Goal: Task Accomplishment & Management: Use online tool/utility

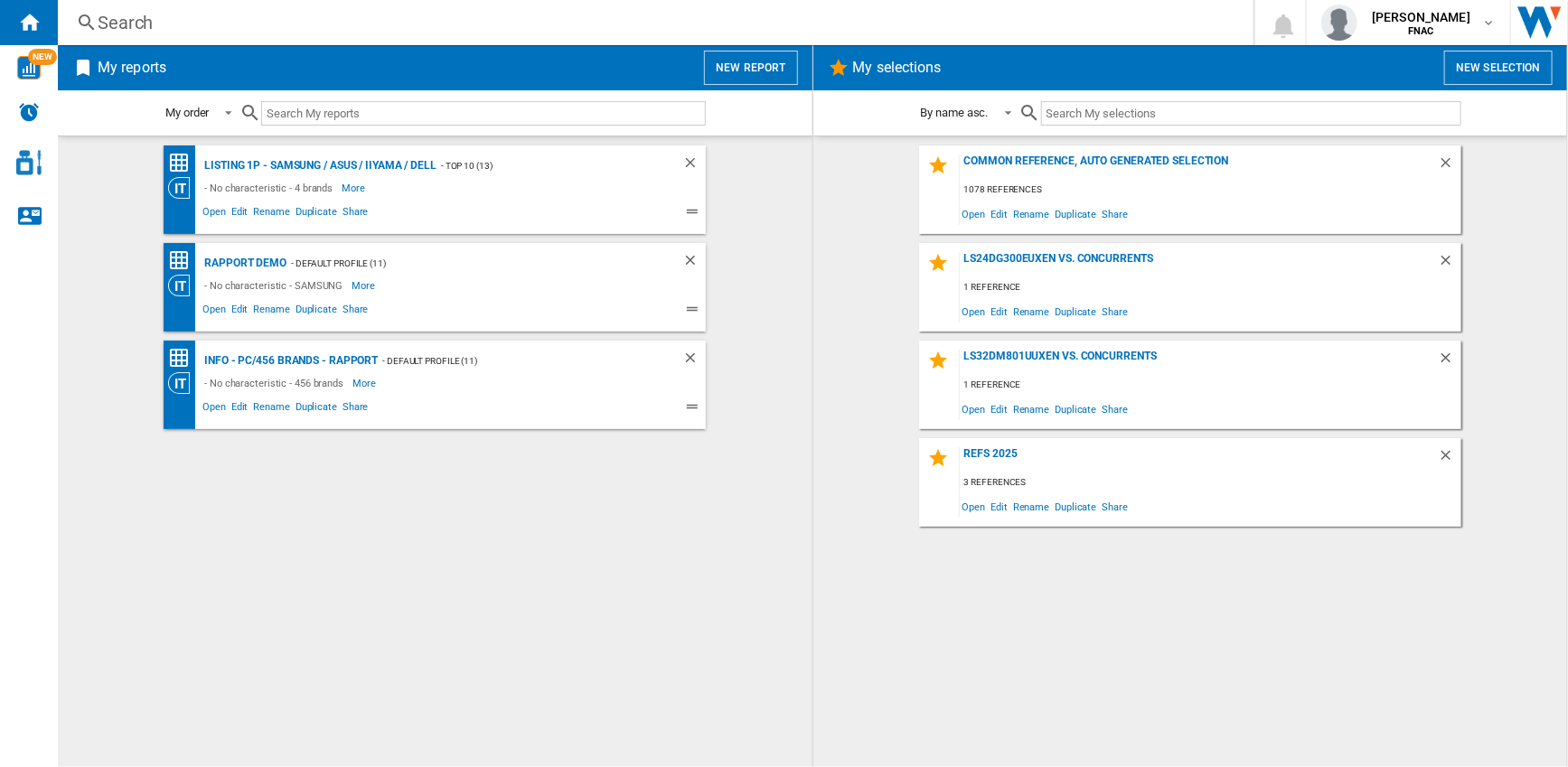
click at [734, 72] on button "New report" at bounding box center [750, 68] width 93 height 34
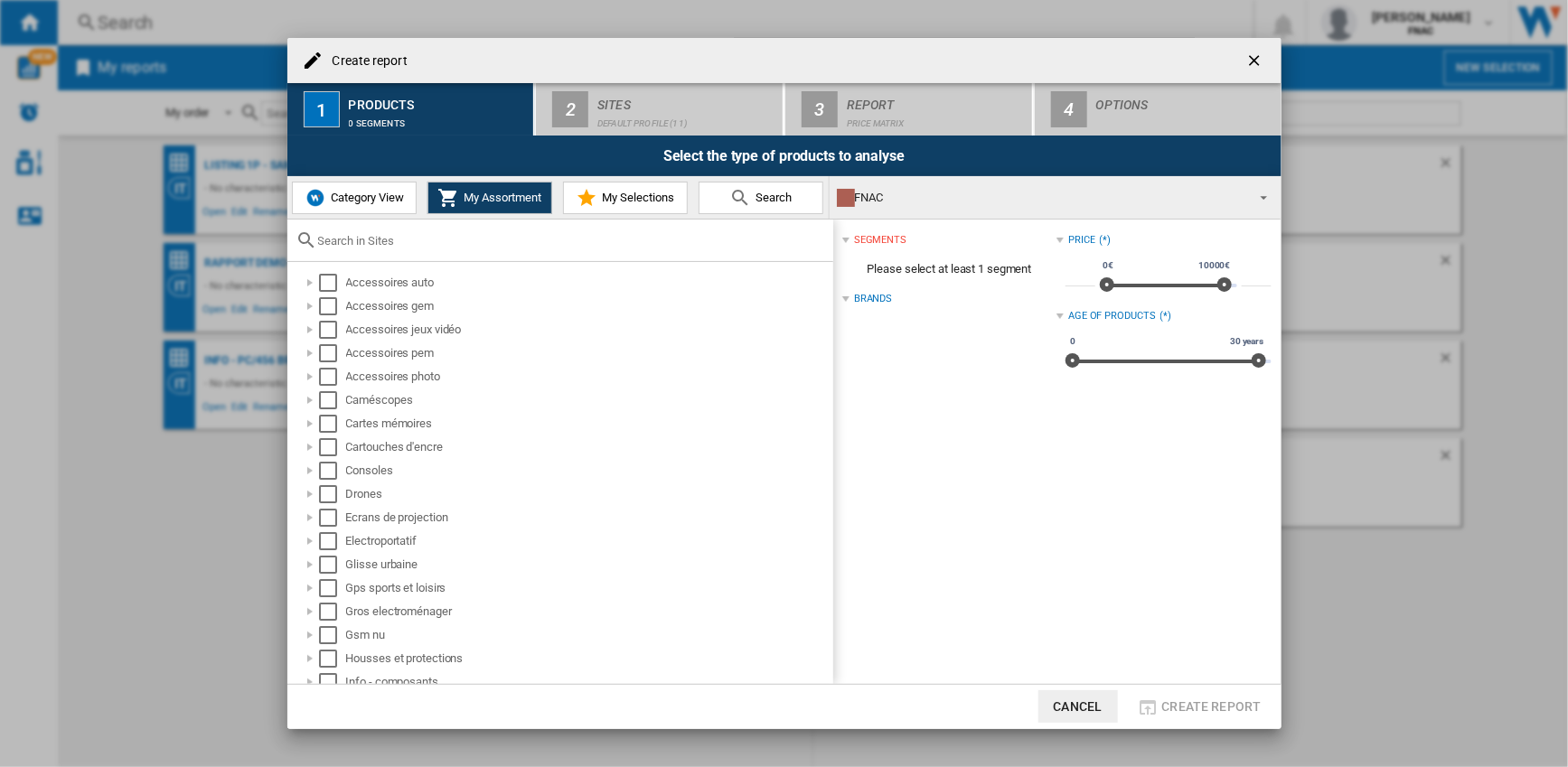
click at [369, 192] on span "Category View" at bounding box center [366, 197] width 78 height 14
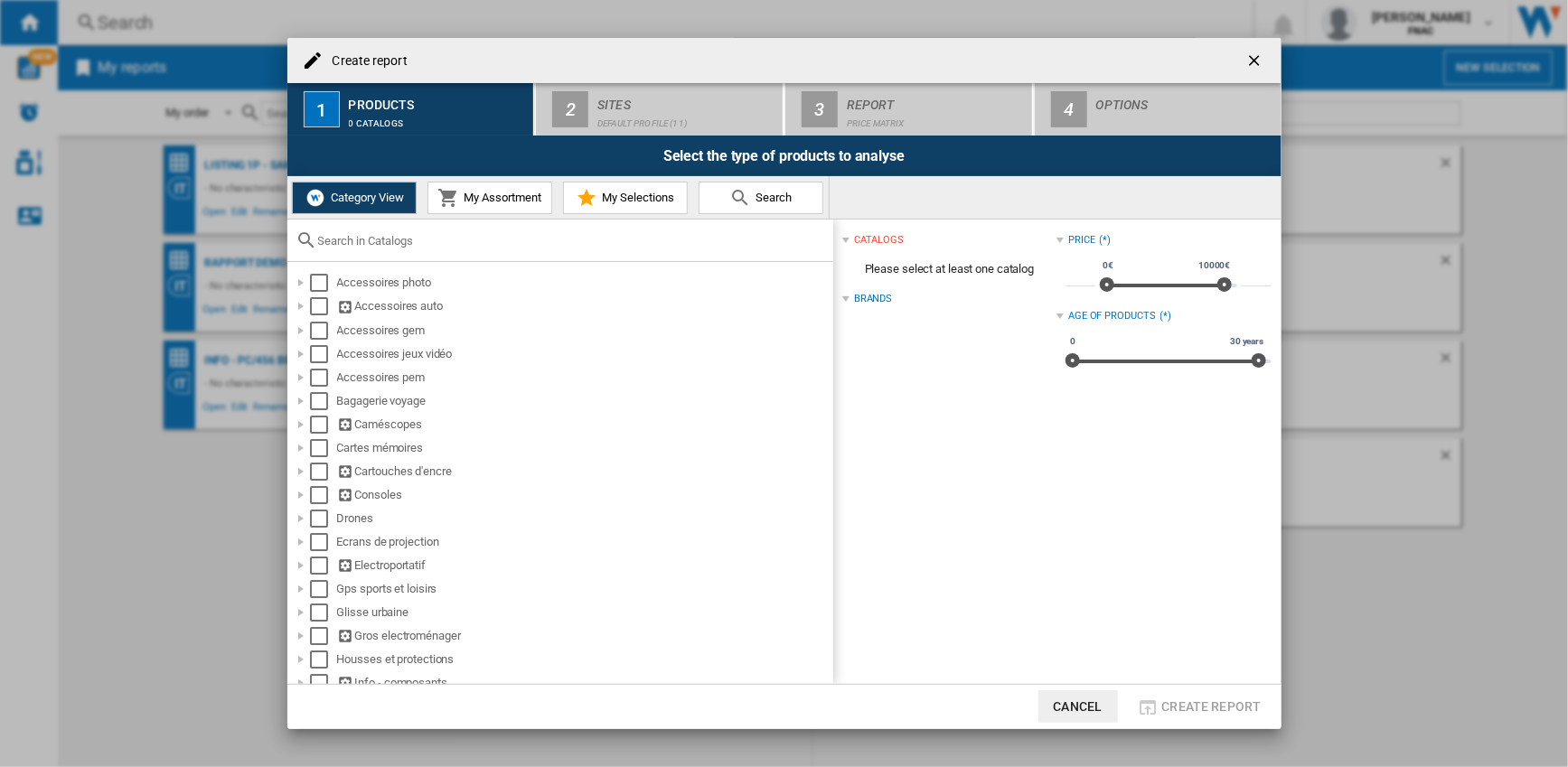
click at [347, 251] on div at bounding box center [560, 241] width 546 height 43
click at [341, 241] on input "text" at bounding box center [571, 241] width 506 height 14
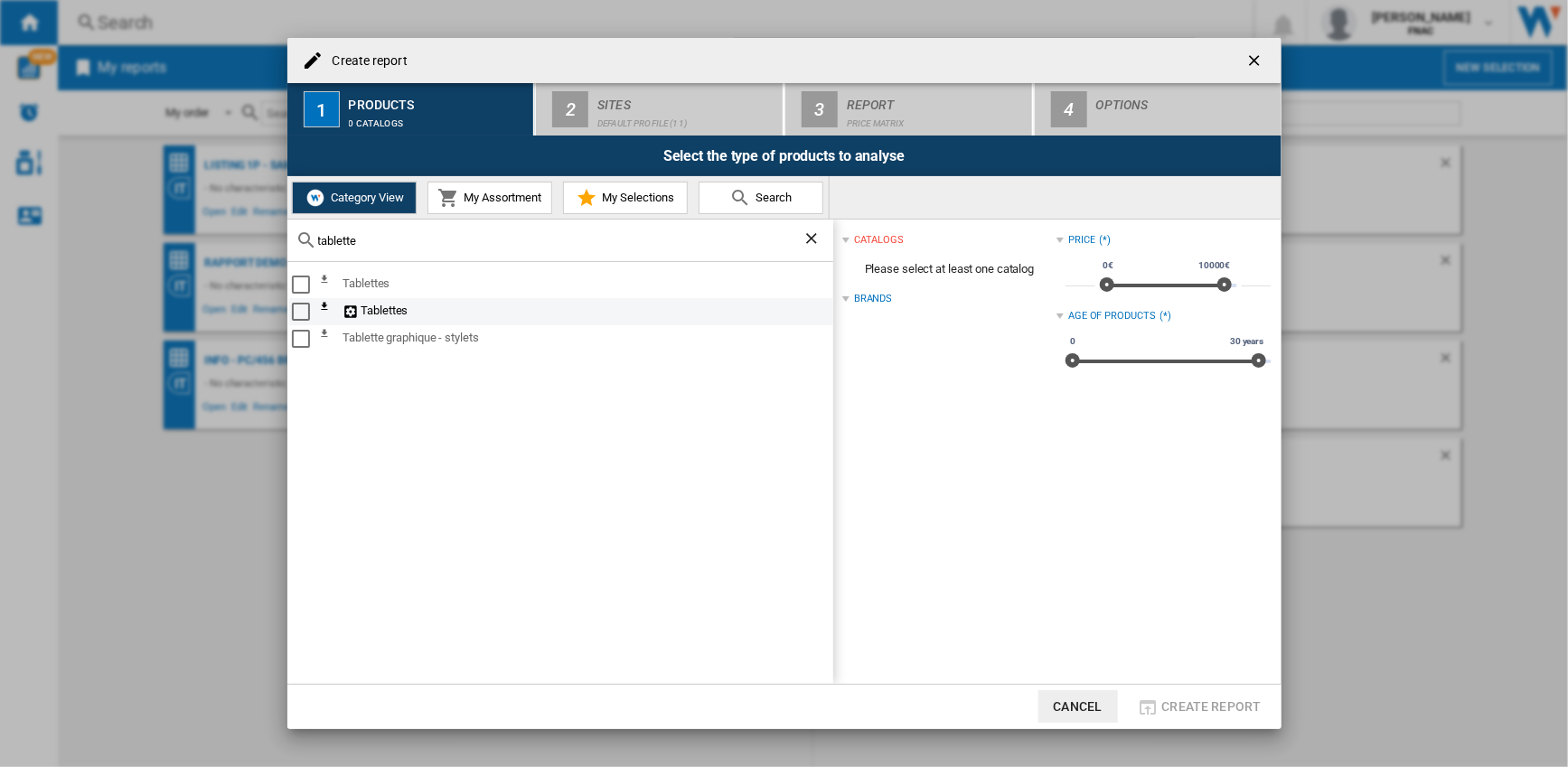
type input "tablette"
click at [301, 307] on div "Select" at bounding box center [301, 312] width 18 height 18
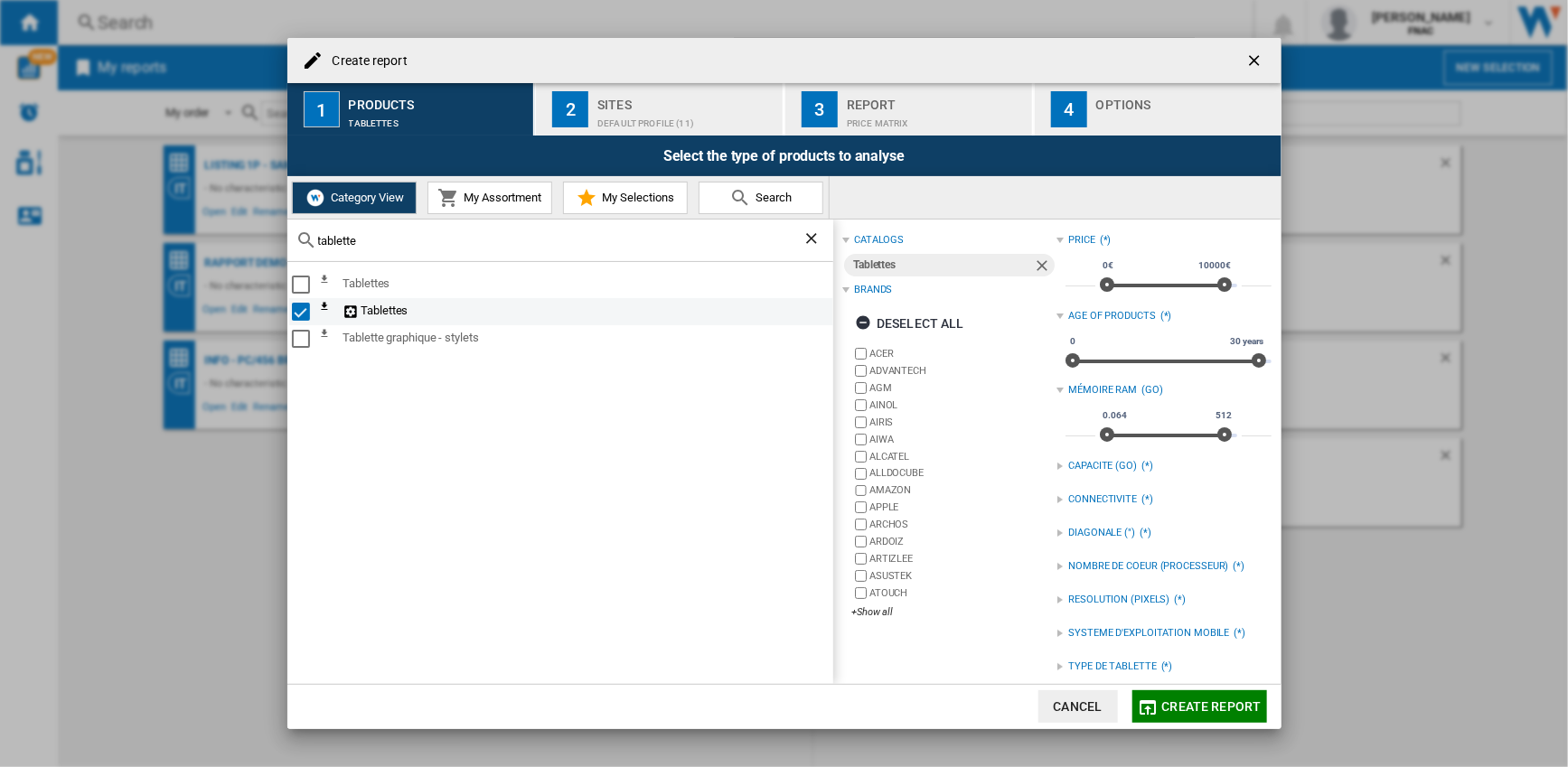
click at [301, 307] on div "Select" at bounding box center [301, 312] width 18 height 18
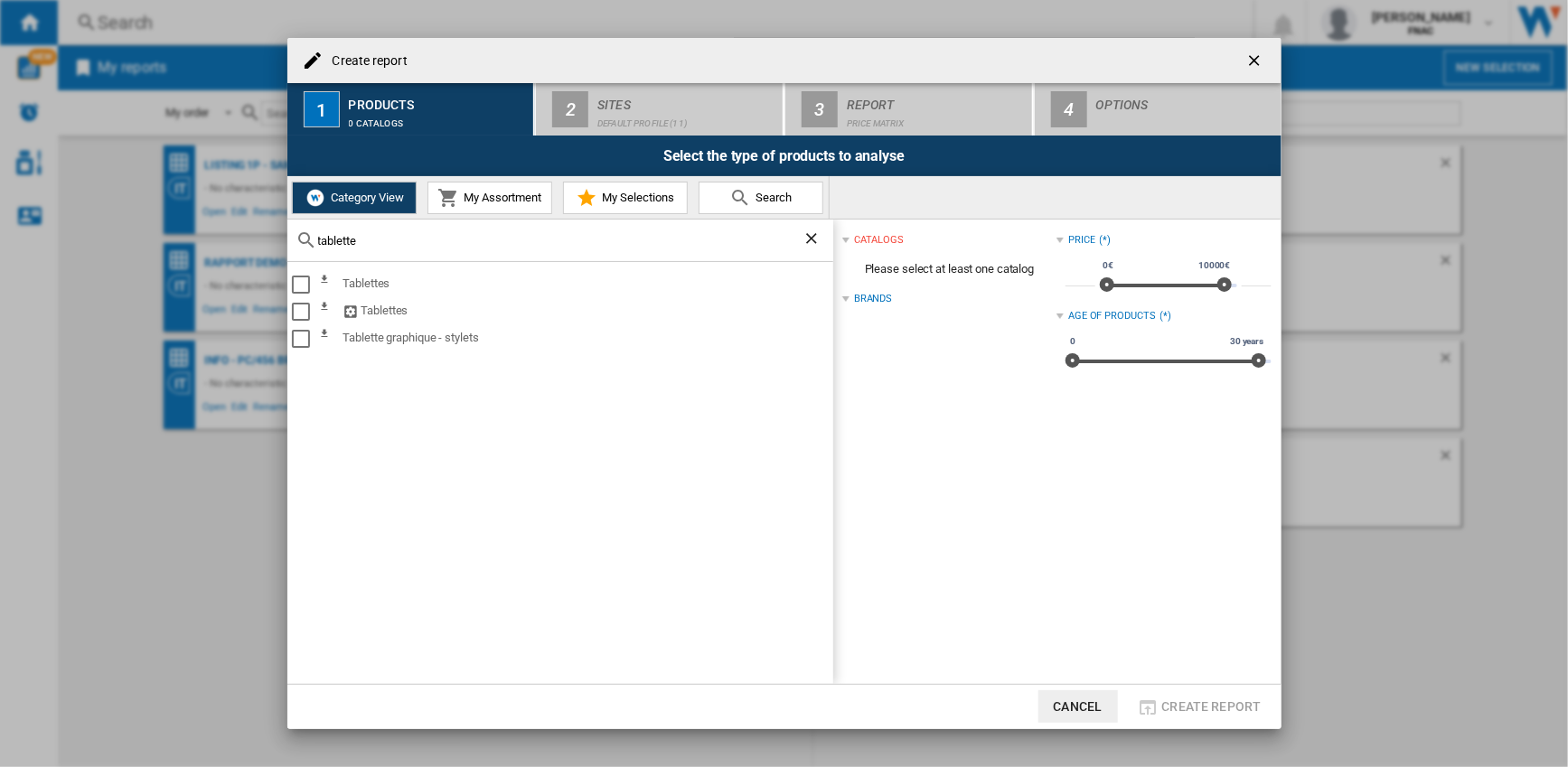
click at [328, 244] on input "tablette" at bounding box center [560, 241] width 484 height 14
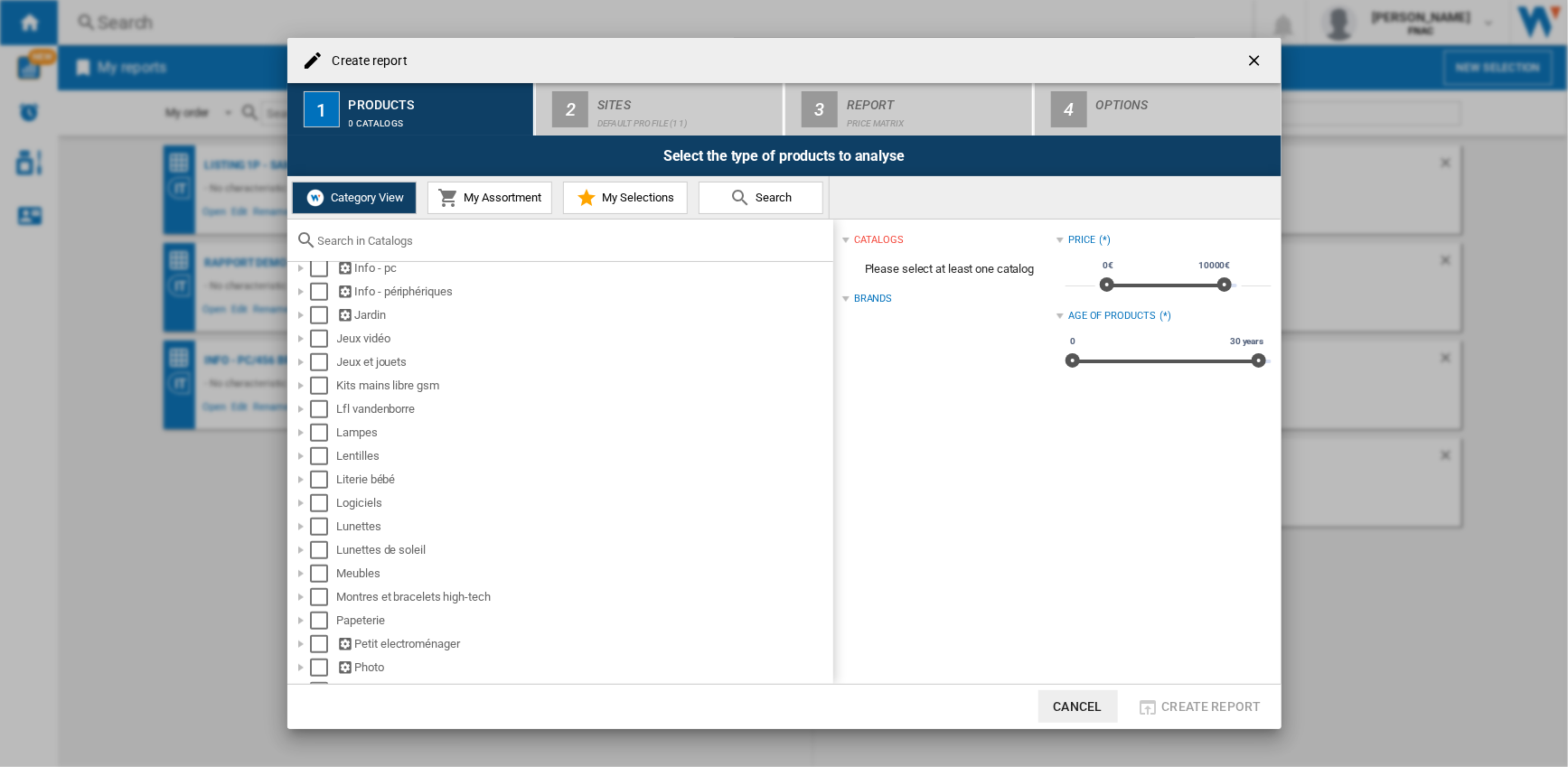
scroll to position [288, 0]
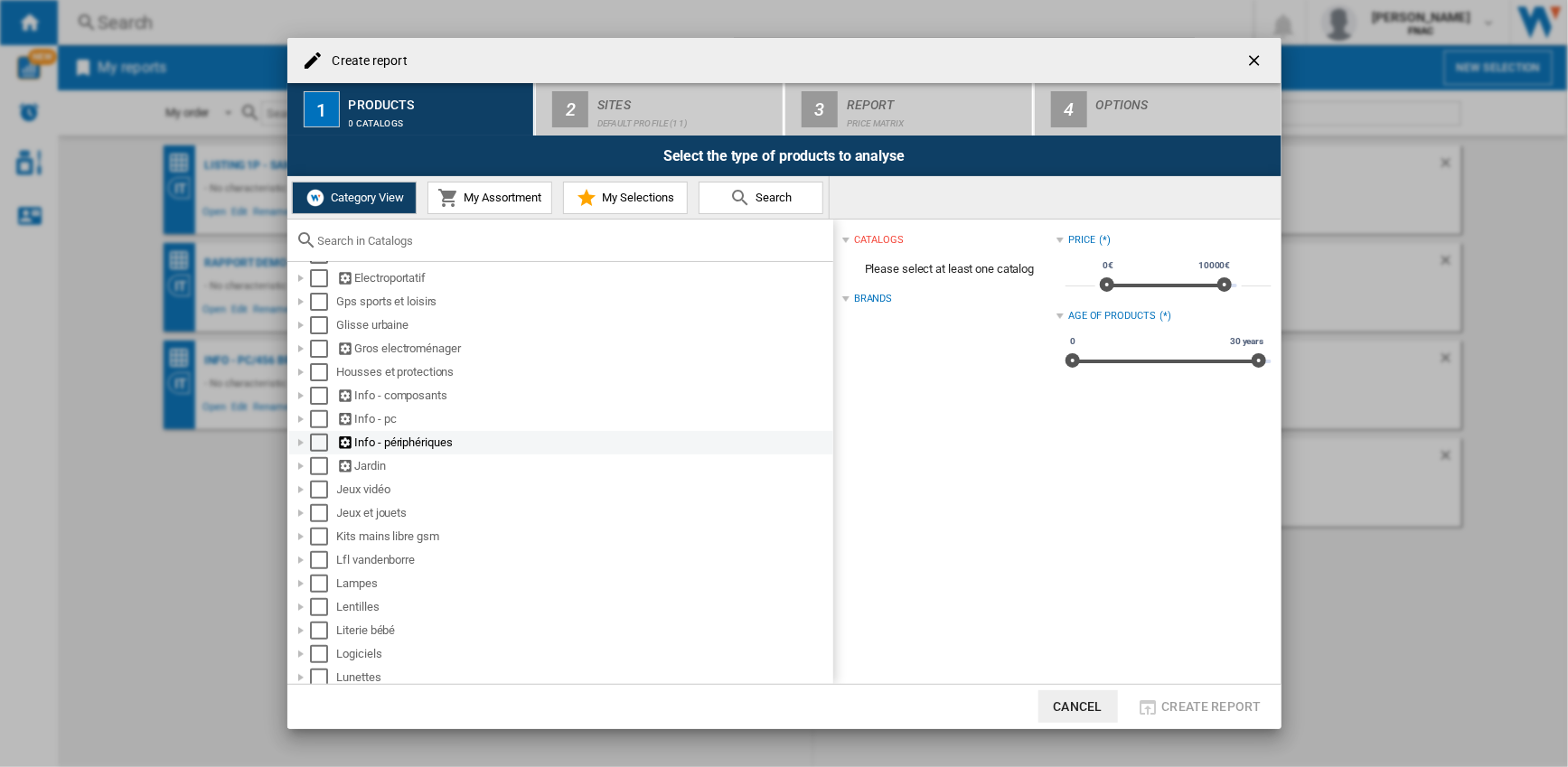
click at [303, 436] on div at bounding box center [301, 442] width 18 height 18
click at [300, 422] on div at bounding box center [301, 420] width 18 height 18
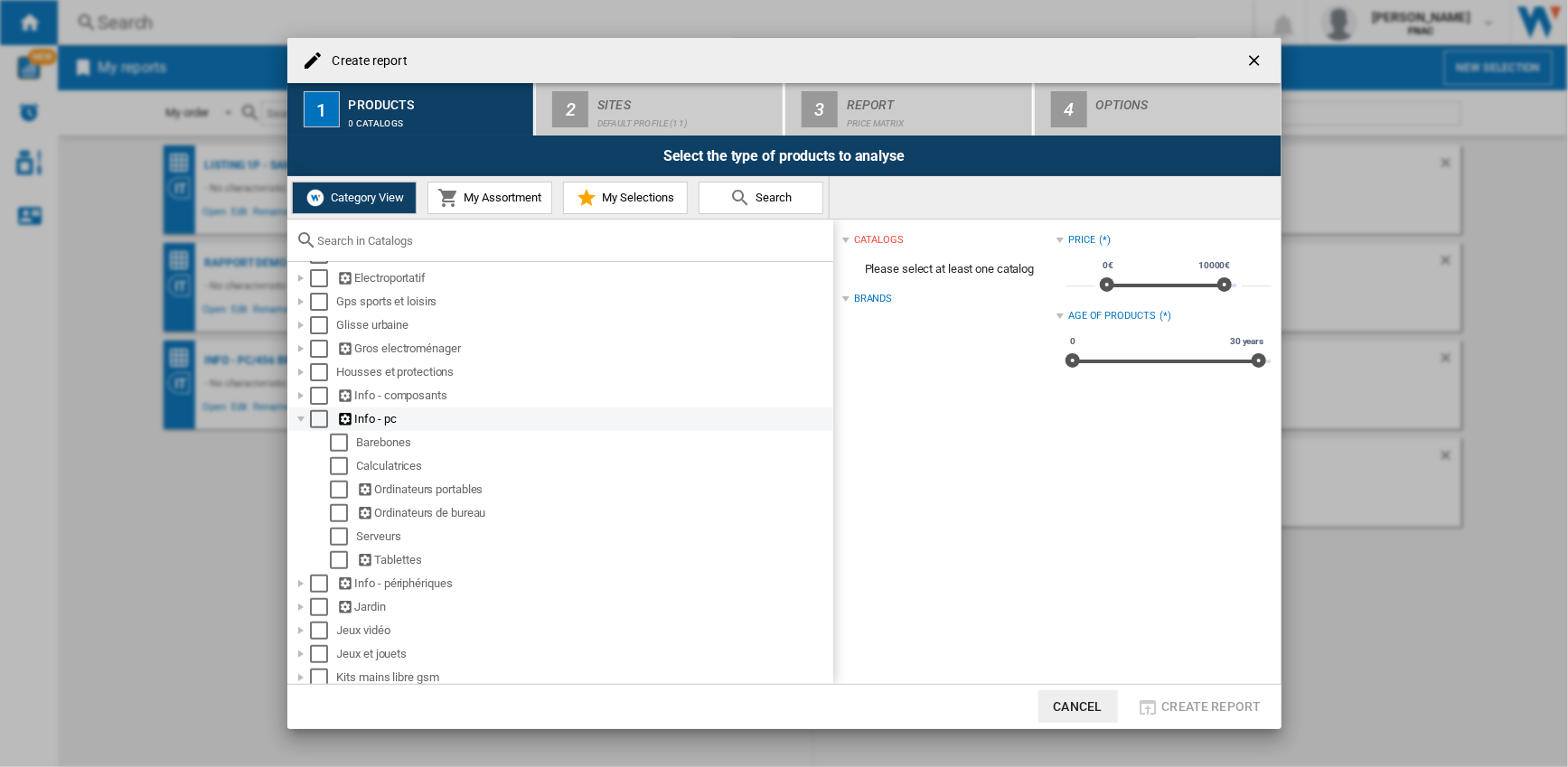
click at [300, 422] on div at bounding box center [301, 420] width 18 height 18
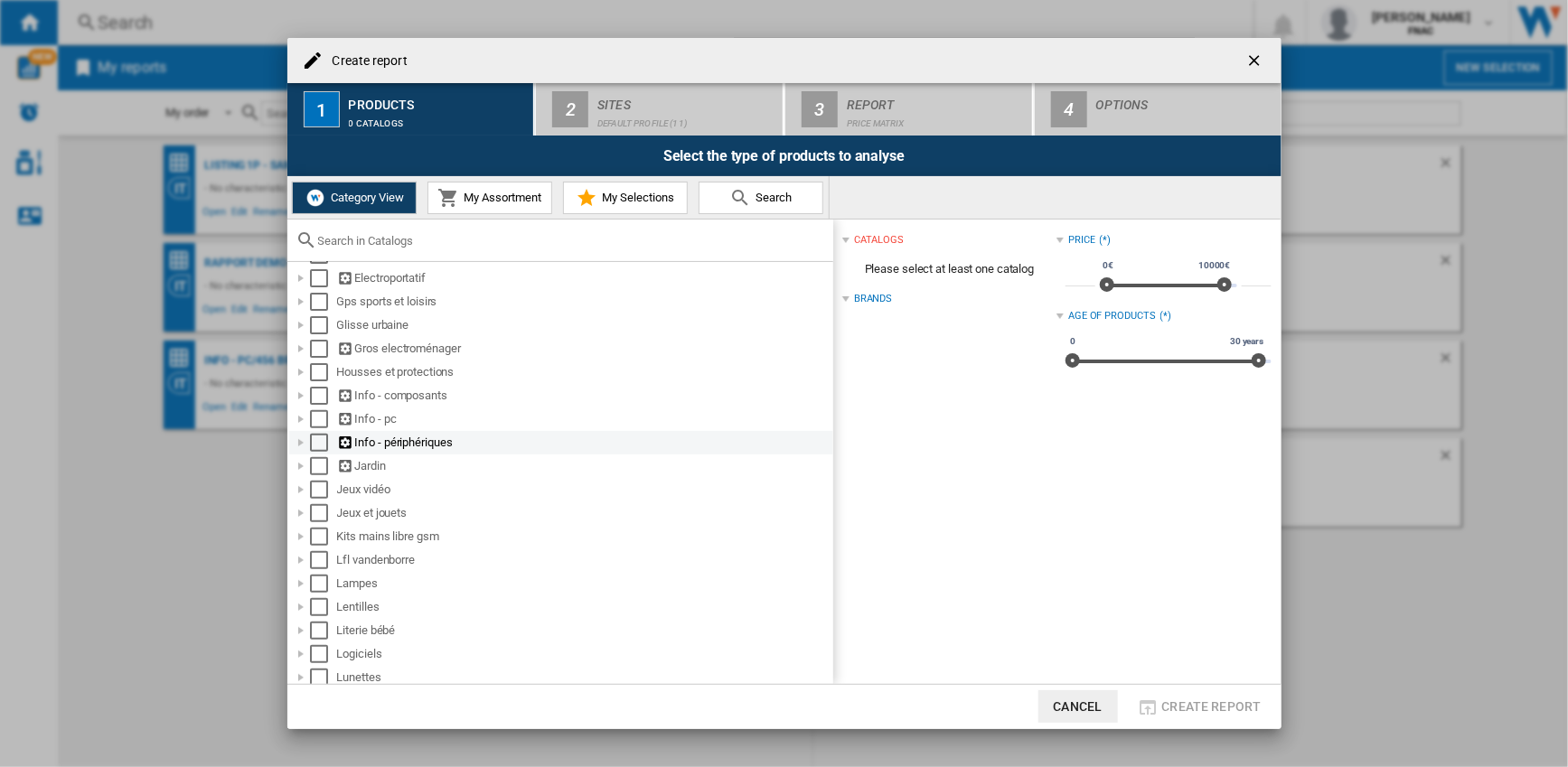
click at [301, 442] on div at bounding box center [301, 442] width 18 height 18
